Goal: Contribute content: Add original content to the website for others to see

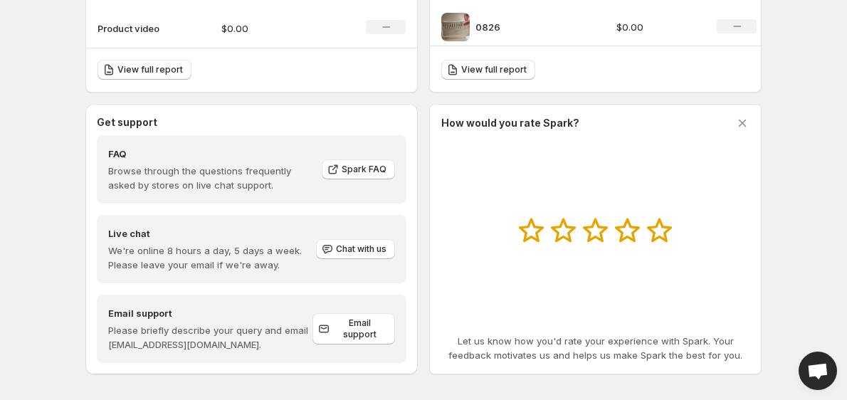
scroll to position [543, 0]
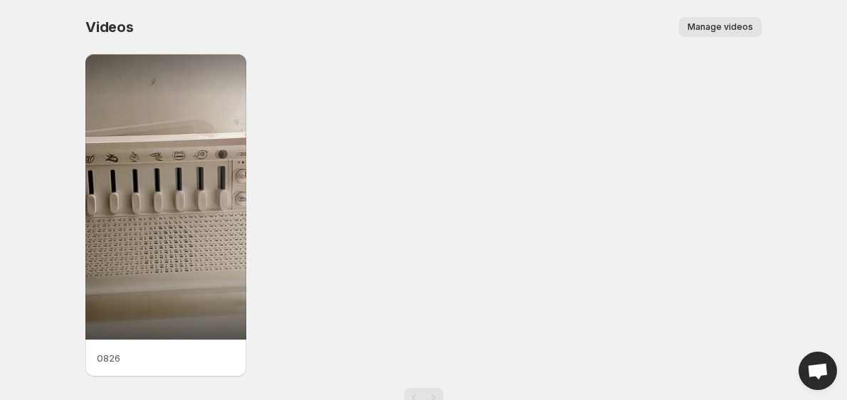
click at [700, 28] on span "Manage videos" at bounding box center [721, 26] width 66 height 11
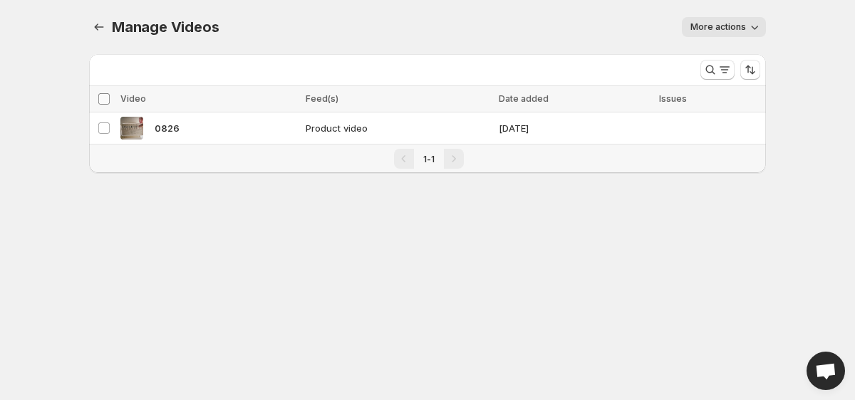
click at [98, 103] on span at bounding box center [104, 99] width 13 height 13
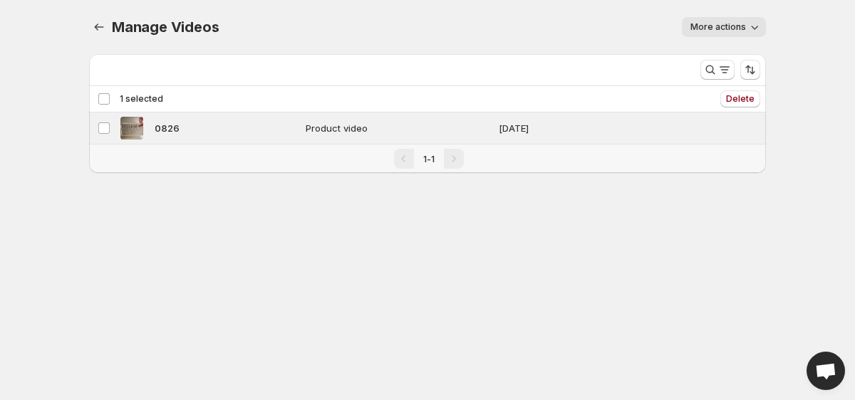
click at [98, 103] on div "Deselect video 1 selected" at bounding box center [131, 99] width 66 height 13
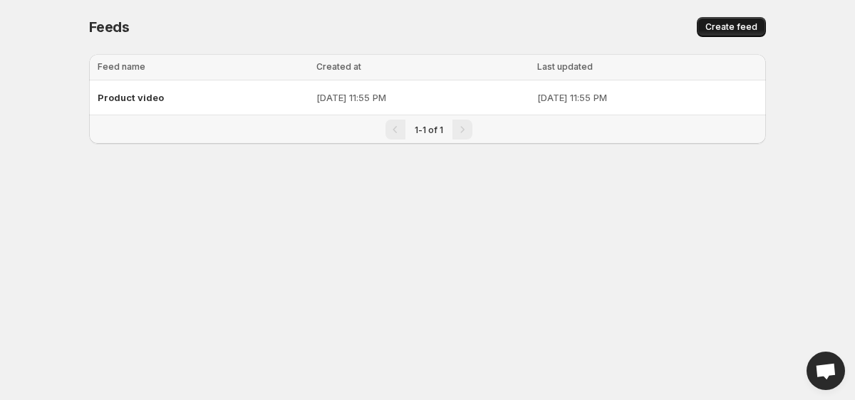
click at [728, 28] on span "Create feed" at bounding box center [731, 26] width 52 height 11
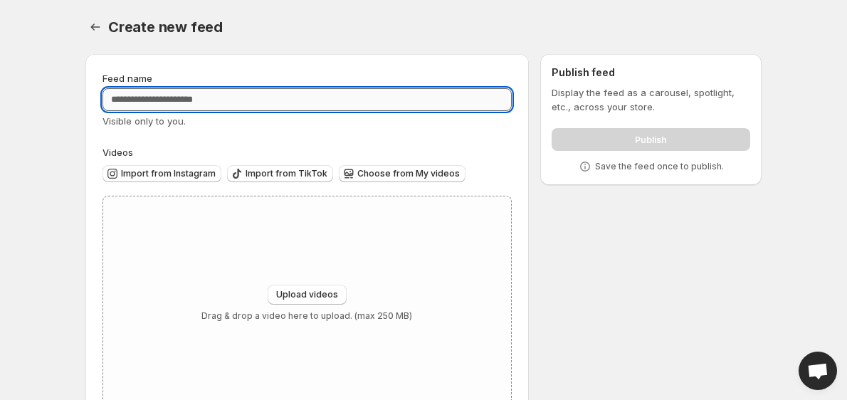
click at [186, 94] on input "Feed name" at bounding box center [307, 99] width 409 height 23
type input "**********"
click at [65, 142] on body "**********" at bounding box center [423, 200] width 847 height 400
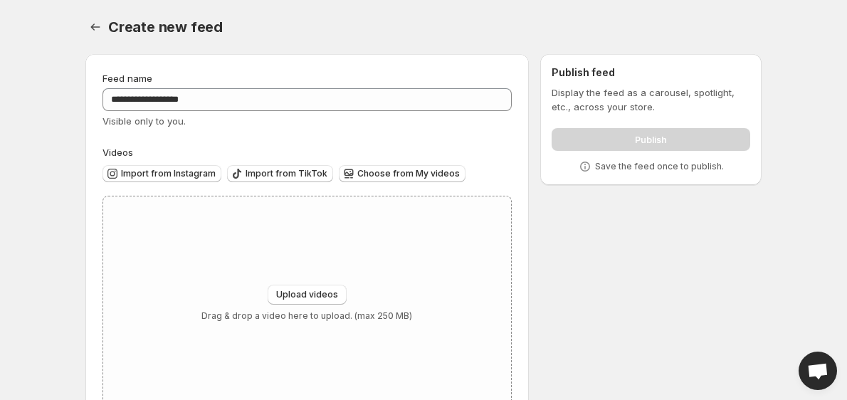
scroll to position [45, 0]
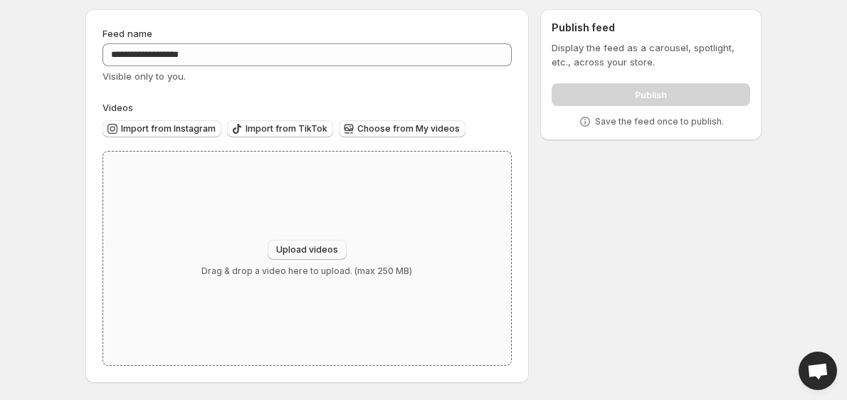
click at [300, 246] on span "Upload videos" at bounding box center [307, 249] width 62 height 11
click at [325, 249] on span "Upload videos" at bounding box center [307, 249] width 62 height 11
type input "**********"
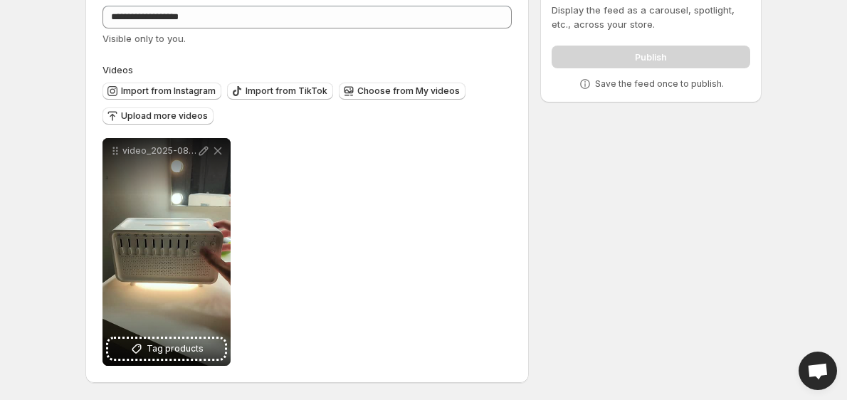
scroll to position [0, 0]
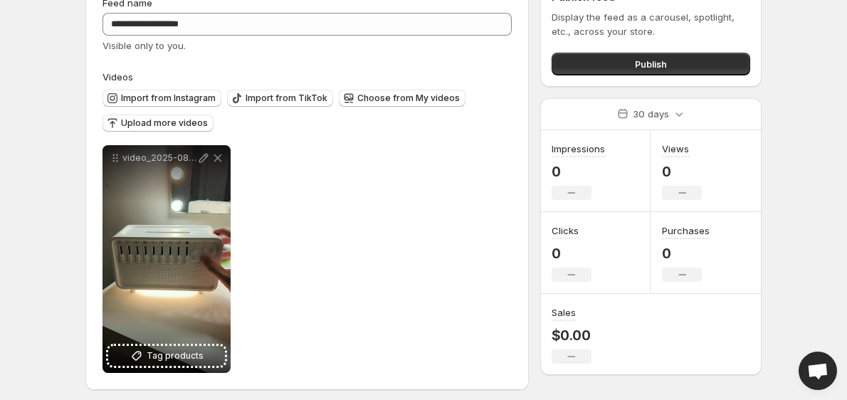
scroll to position [76, 0]
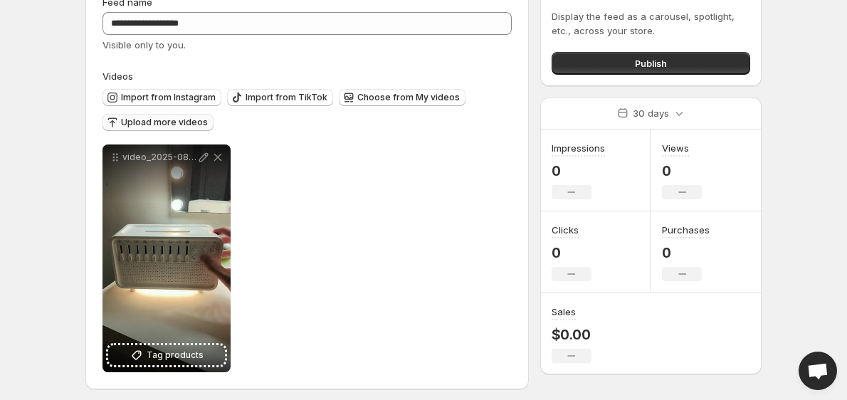
click at [147, 123] on span "Upload more videos" at bounding box center [164, 122] width 87 height 11
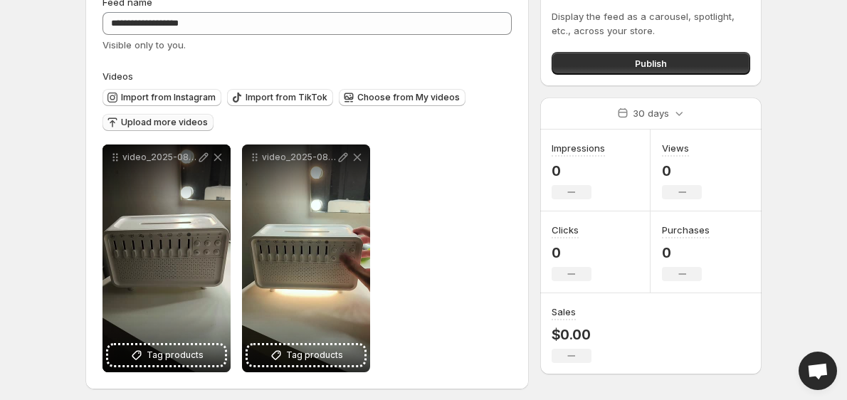
scroll to position [83, 0]
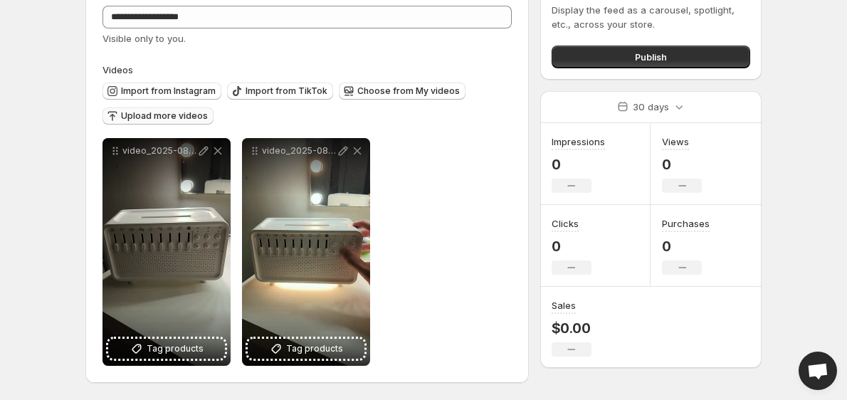
click at [145, 114] on span "Upload more videos" at bounding box center [164, 115] width 87 height 11
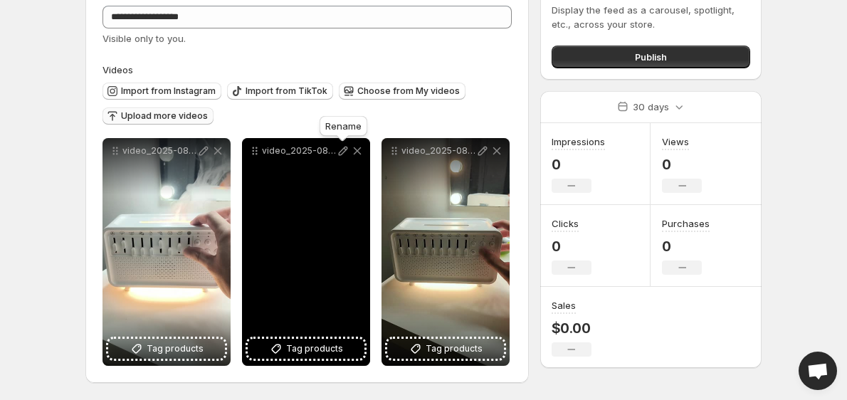
click at [342, 152] on icon at bounding box center [343, 151] width 14 height 14
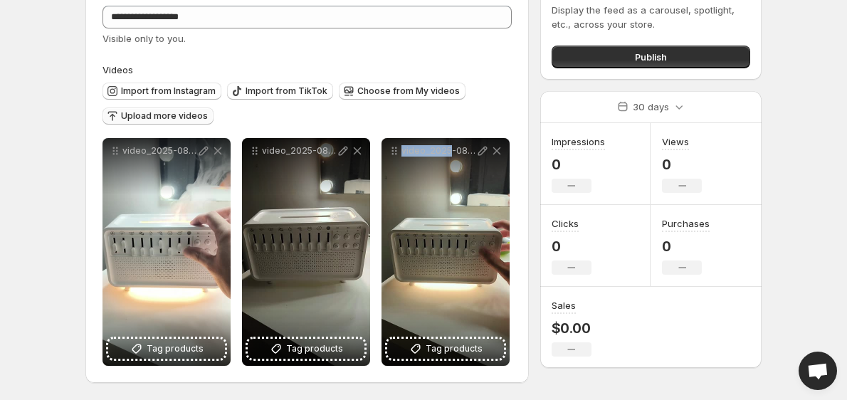
click at [410, 225] on div "video_2025-08-28_16-33-21" at bounding box center [446, 252] width 128 height 228
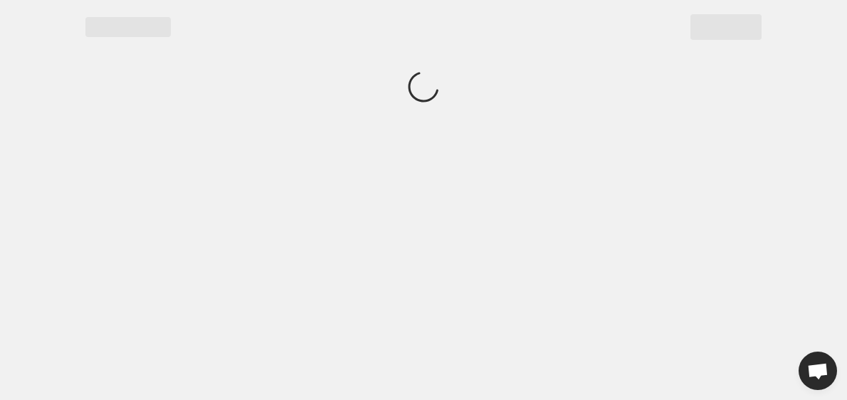
scroll to position [0, 0]
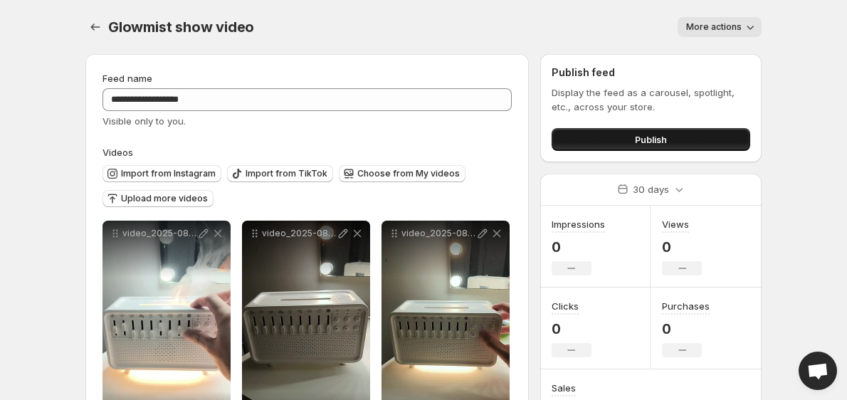
click at [602, 138] on button "Publish" at bounding box center [651, 139] width 199 height 23
